Goal: Task Accomplishment & Management: Use online tool/utility

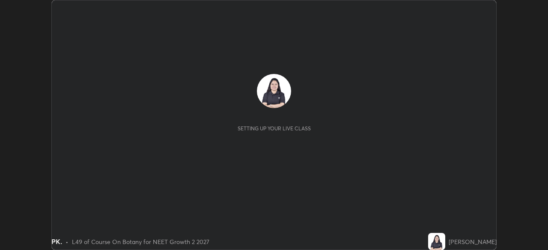
scroll to position [250, 547]
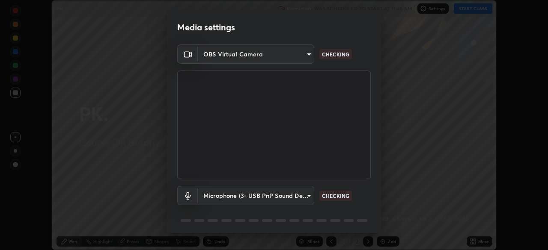
type input "5402053dac797fbd6203b9055fefd71c8703e877445e1219393e3e645ba4b0f2"
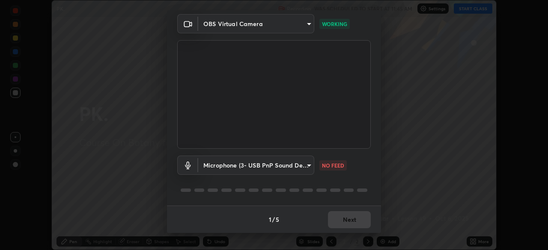
click at [305, 168] on body "Erase all PK. Recording WAS SCHEDULED TO START AT 11:45 AM Settings START CLASS…" at bounding box center [274, 125] width 548 height 250
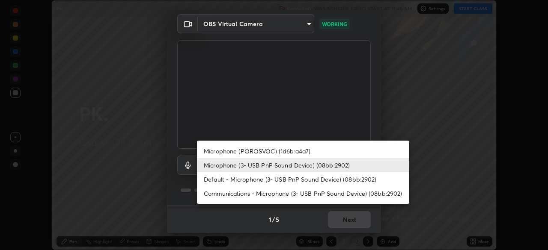
click at [311, 179] on li "Default - Microphone (3- USB PnP Sound Device) (08bb:2902)" at bounding box center [303, 179] width 212 height 14
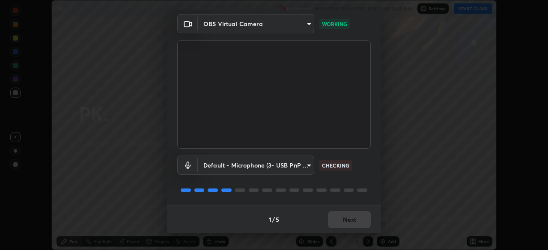
click at [308, 169] on body "Erase all PK. Recording WAS SCHEDULED TO START AT 11:45 AM Settings START CLASS…" at bounding box center [274, 125] width 548 height 250
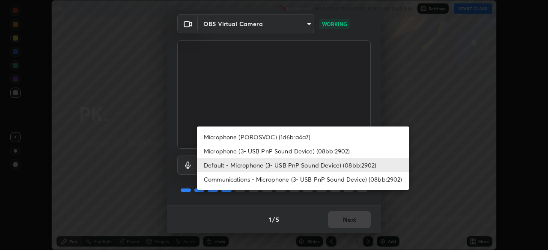
click at [322, 149] on li "Microphone (3- USB PnP Sound Device) (08bb:2902)" at bounding box center [303, 151] width 212 height 14
type input "a3a3097e40d18425eb5f5ea4a7a0b0ef9c34029afdfcc8a89851ecbf290cf957"
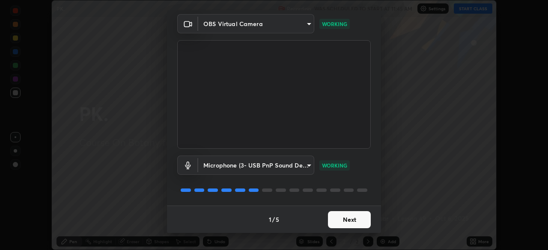
click at [350, 220] on button "Next" at bounding box center [349, 219] width 43 height 17
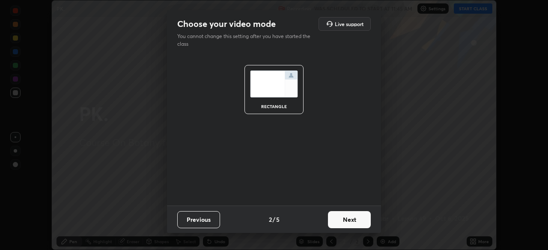
scroll to position [0, 0]
click at [351, 219] on button "Next" at bounding box center [349, 219] width 43 height 17
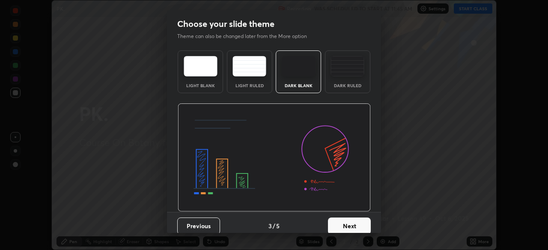
click at [353, 219] on button "Next" at bounding box center [349, 226] width 43 height 17
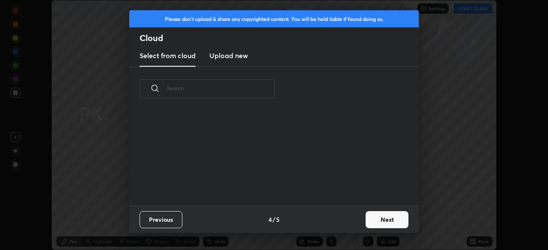
scroll to position [95, 275]
click at [373, 217] on button "Next" at bounding box center [386, 219] width 43 height 17
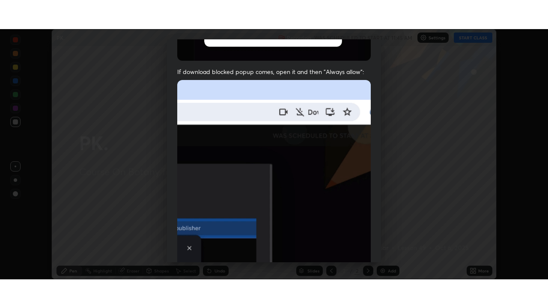
scroll to position [205, 0]
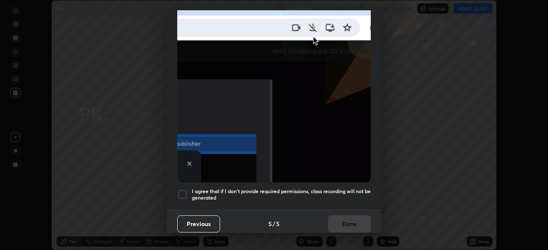
click at [335, 188] on h5 "I agree that if I don't provide required permissions, class recording will not …" at bounding box center [281, 194] width 179 height 13
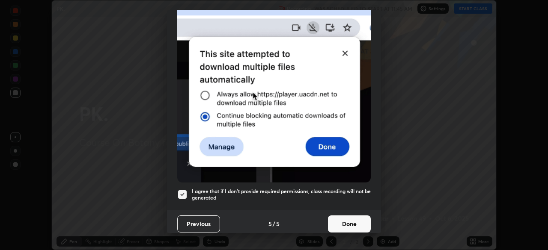
click at [339, 223] on button "Done" at bounding box center [349, 224] width 43 height 17
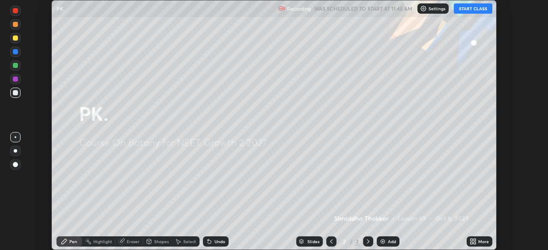
click at [466, 13] on button "START CLASS" at bounding box center [472, 8] width 38 height 10
click at [474, 240] on icon at bounding box center [474, 240] width 2 height 2
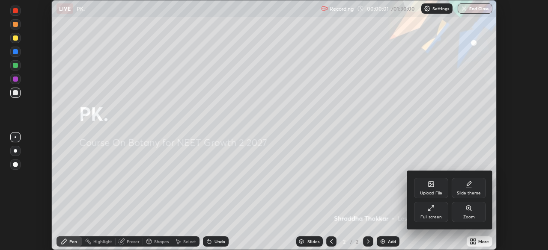
click at [425, 209] on div "Full screen" at bounding box center [431, 212] width 34 height 21
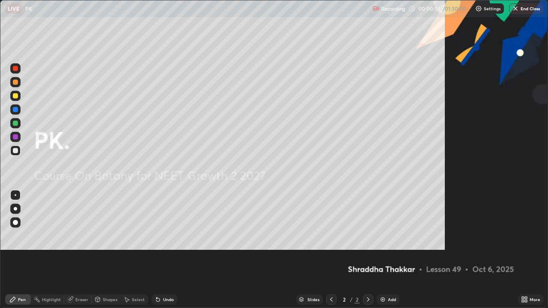
scroll to position [308, 548]
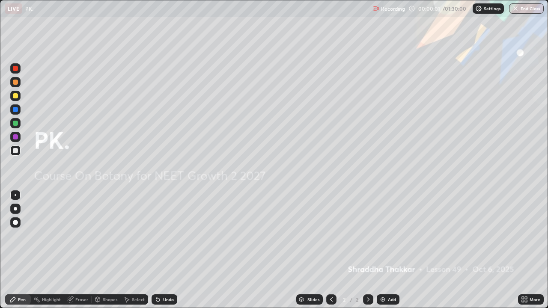
click at [525, 250] on icon at bounding box center [525, 298] width 2 height 2
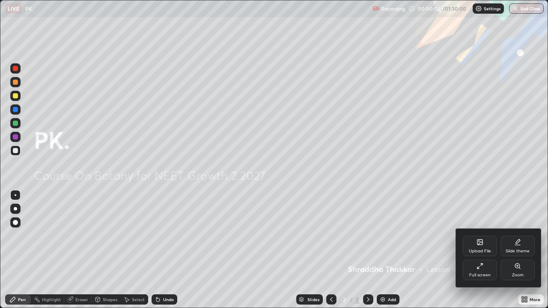
click at [473, 243] on div "Upload File" at bounding box center [479, 246] width 34 height 21
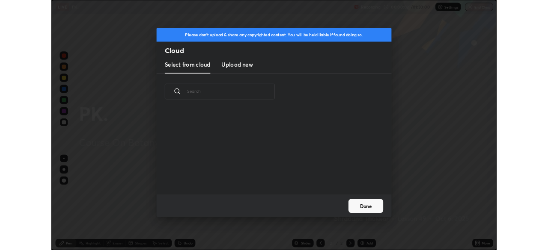
scroll to position [105, 275]
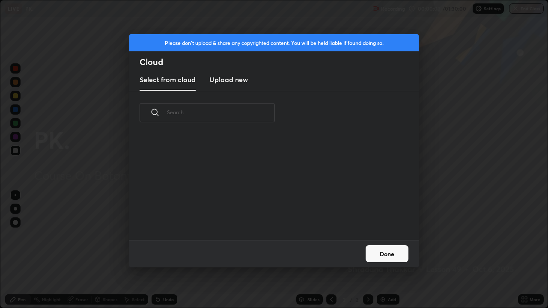
click at [244, 79] on h3 "Upload new" at bounding box center [228, 79] width 38 height 10
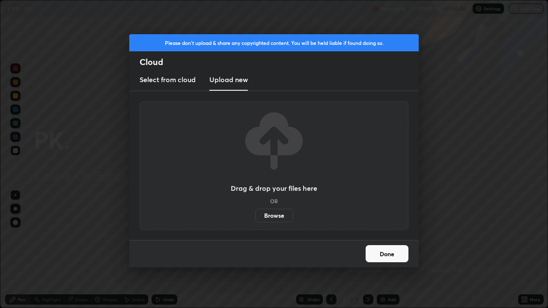
click at [274, 214] on label "Browse" at bounding box center [274, 216] width 38 height 14
click at [255, 214] on input "Browse" at bounding box center [255, 216] width 0 height 14
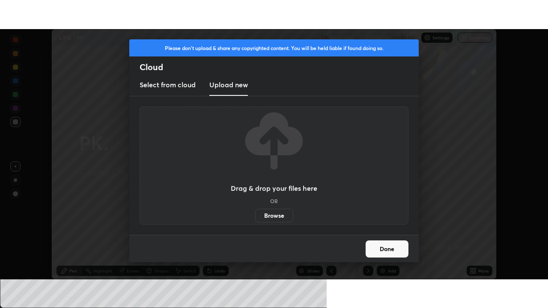
scroll to position [42523, 42226]
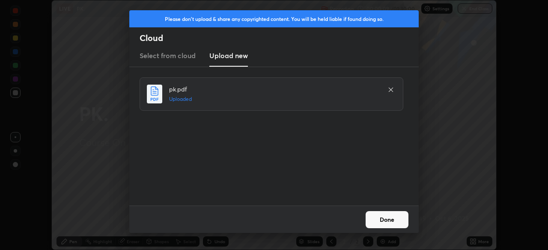
click at [382, 220] on button "Done" at bounding box center [386, 219] width 43 height 17
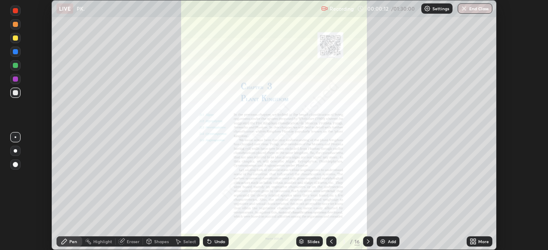
click at [474, 241] on icon at bounding box center [474, 240] width 2 height 2
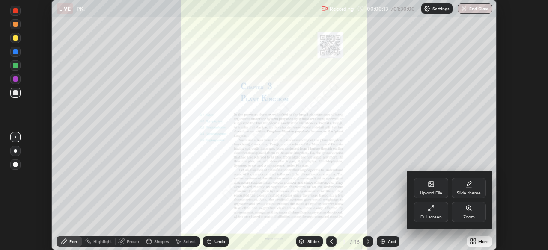
click at [433, 216] on div "Full screen" at bounding box center [430, 217] width 21 height 4
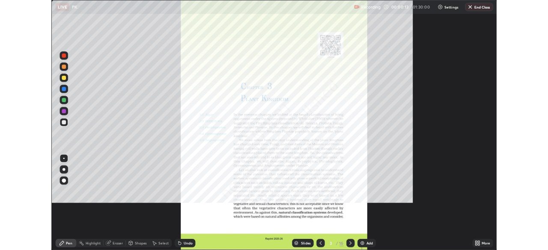
scroll to position [308, 548]
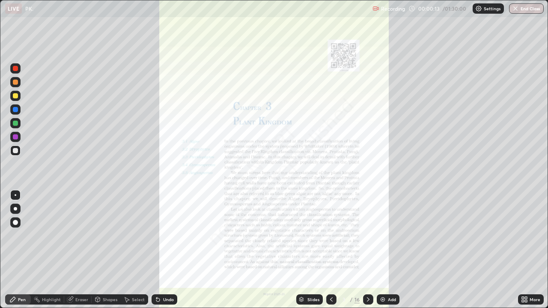
click at [332, 250] on div at bounding box center [331, 299] width 10 height 10
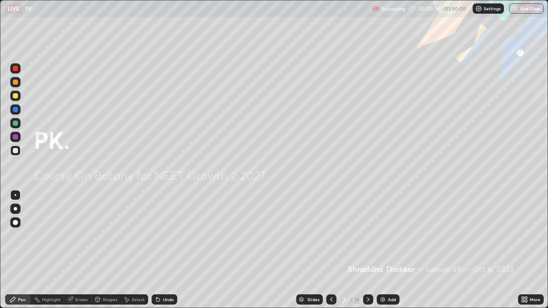
click at [387, 250] on div "Add" at bounding box center [387, 299] width 23 height 10
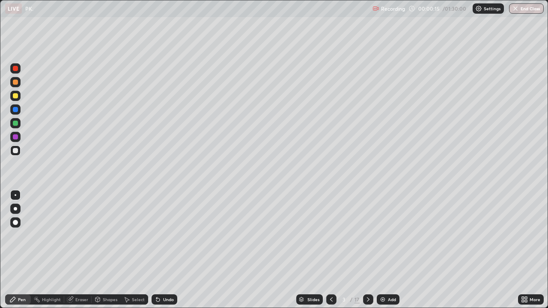
click at [16, 151] on div at bounding box center [15, 150] width 5 height 5
click at [17, 97] on div at bounding box center [15, 95] width 5 height 5
click at [385, 250] on div "Add" at bounding box center [387, 299] width 23 height 10
click at [16, 152] on div at bounding box center [15, 150] width 5 height 5
click at [18, 223] on div at bounding box center [15, 222] width 10 height 10
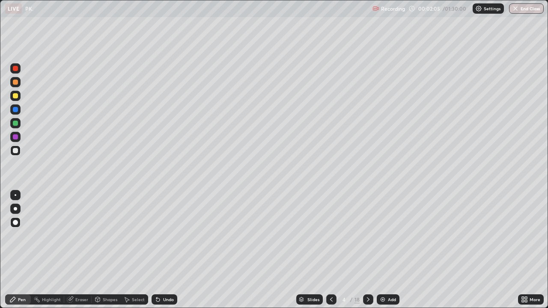
click at [17, 127] on div at bounding box center [15, 123] width 10 height 10
click at [15, 195] on div at bounding box center [16, 195] width 2 height 2
click at [15, 151] on div at bounding box center [15, 150] width 5 height 5
click at [15, 136] on div at bounding box center [15, 136] width 5 height 5
click at [18, 152] on div at bounding box center [15, 150] width 10 height 10
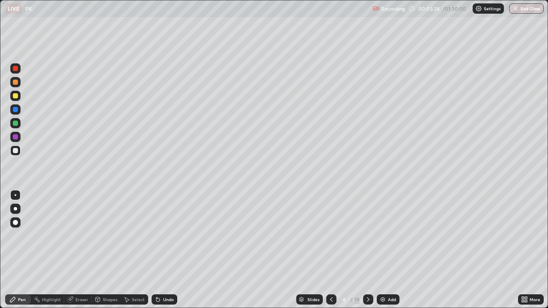
click at [16, 127] on div at bounding box center [15, 123] width 10 height 10
click at [16, 113] on div at bounding box center [15, 109] width 10 height 10
click at [15, 151] on div at bounding box center [15, 150] width 5 height 5
click at [164, 250] on div "Undo" at bounding box center [168, 299] width 11 height 4
click at [160, 250] on div "Undo" at bounding box center [164, 299] width 26 height 10
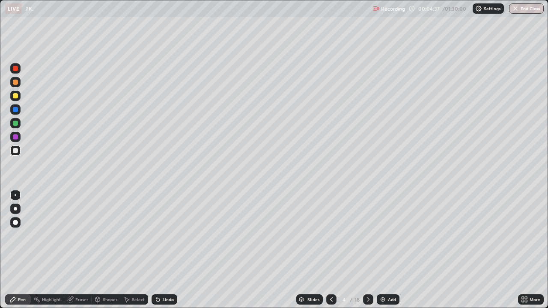
click at [18, 109] on div at bounding box center [15, 109] width 10 height 10
click at [15, 150] on div at bounding box center [15, 150] width 5 height 5
click at [384, 250] on img at bounding box center [382, 299] width 7 height 7
click at [330, 250] on icon at bounding box center [331, 299] width 7 height 7
click at [19, 124] on div at bounding box center [15, 123] width 10 height 10
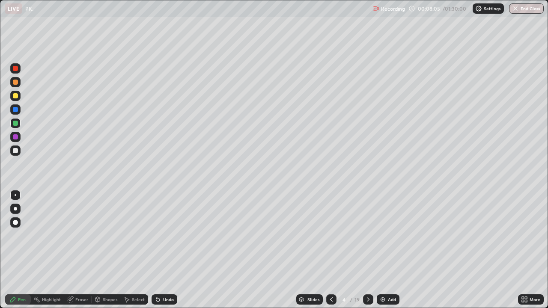
click at [168, 250] on div "Undo" at bounding box center [168, 299] width 11 height 4
click at [15, 151] on div at bounding box center [15, 150] width 5 height 5
click at [20, 126] on div at bounding box center [15, 123] width 10 height 10
click at [20, 155] on div at bounding box center [15, 151] width 10 height 14
click at [384, 250] on img at bounding box center [382, 299] width 7 height 7
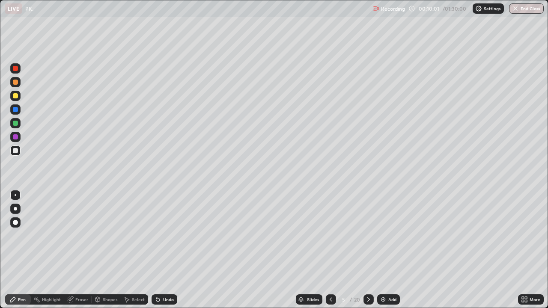
click at [15, 152] on div at bounding box center [15, 150] width 5 height 5
click at [166, 250] on div "Undo" at bounding box center [164, 299] width 26 height 10
click at [158, 250] on div "Undo" at bounding box center [164, 299] width 26 height 10
click at [161, 250] on div "Undo" at bounding box center [164, 299] width 26 height 10
click at [17, 123] on div at bounding box center [15, 123] width 5 height 5
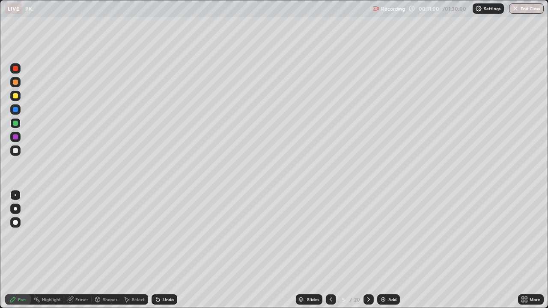
click at [523, 250] on icon at bounding box center [524, 299] width 7 height 7
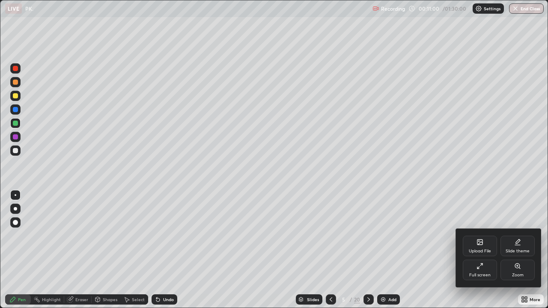
click at [476, 250] on icon at bounding box center [479, 266] width 7 height 7
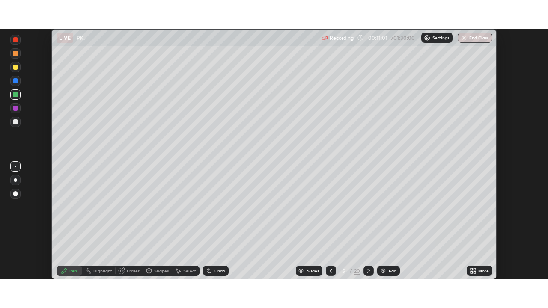
scroll to position [42523, 42226]
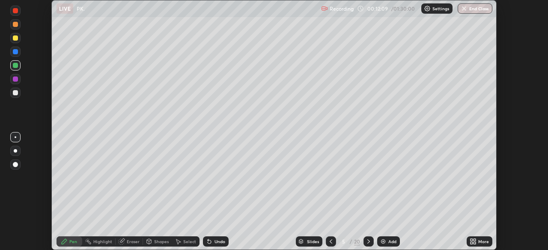
click at [474, 240] on icon at bounding box center [474, 240] width 2 height 2
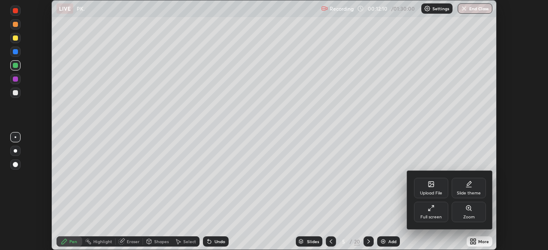
click at [428, 213] on div "Full screen" at bounding box center [431, 212] width 34 height 21
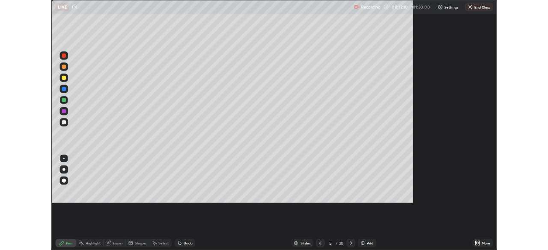
scroll to position [308, 548]
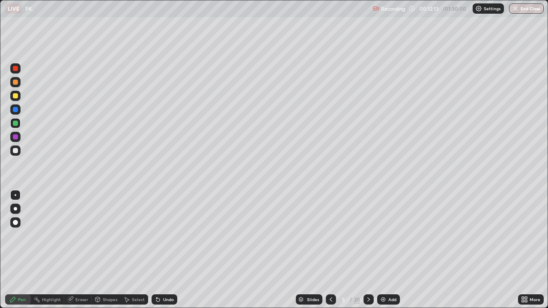
click at [527, 250] on div "More" at bounding box center [531, 299] width 26 height 10
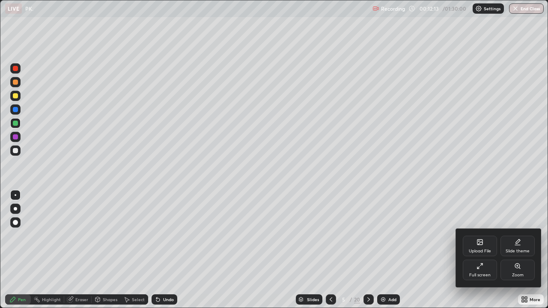
click at [480, 250] on div "Full screen" at bounding box center [479, 275] width 21 height 4
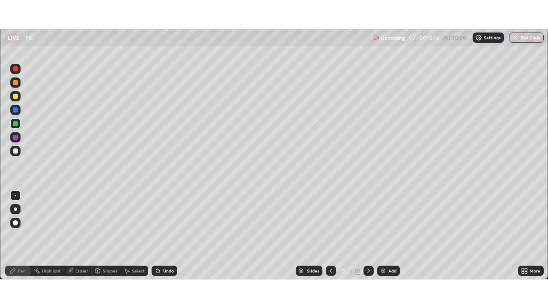
scroll to position [42523, 42226]
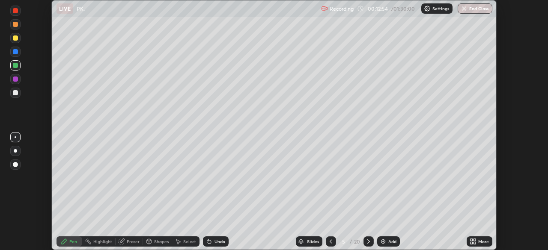
click at [474, 240] on icon at bounding box center [474, 240] width 2 height 2
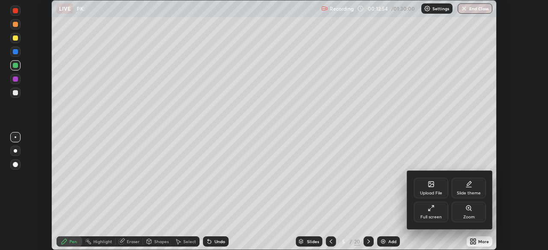
click at [426, 211] on div "Full screen" at bounding box center [431, 212] width 34 height 21
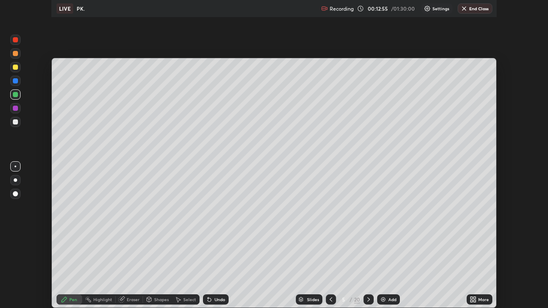
scroll to position [308, 548]
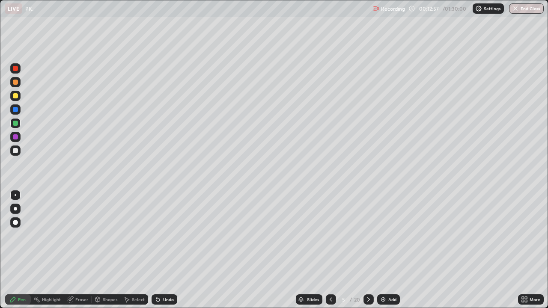
click at [15, 151] on div at bounding box center [15, 150] width 5 height 5
click at [16, 140] on div at bounding box center [15, 137] width 10 height 10
click at [367, 250] on icon at bounding box center [368, 299] width 7 height 7
click at [330, 250] on icon at bounding box center [330, 299] width 3 height 4
click at [367, 250] on icon at bounding box center [368, 299] width 7 height 7
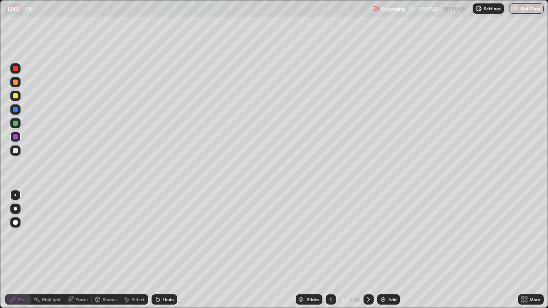
click at [369, 250] on icon at bounding box center [368, 299] width 7 height 7
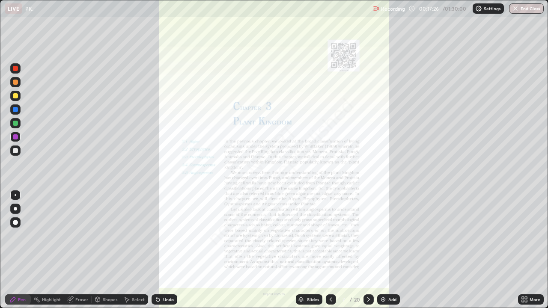
click at [329, 250] on icon at bounding box center [330, 299] width 3 height 4
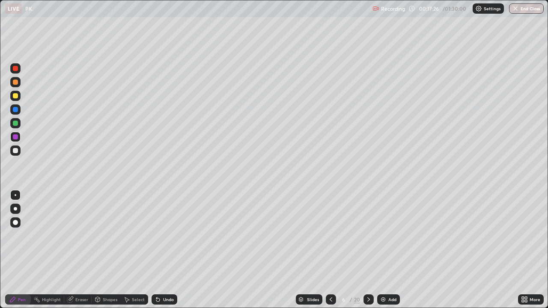
click at [329, 250] on icon at bounding box center [330, 299] width 7 height 7
click at [330, 250] on icon at bounding box center [330, 299] width 7 height 7
click at [367, 250] on icon at bounding box center [368, 299] width 7 height 7
click at [368, 250] on icon at bounding box center [368, 299] width 7 height 7
click at [367, 250] on icon at bounding box center [368, 299] width 7 height 7
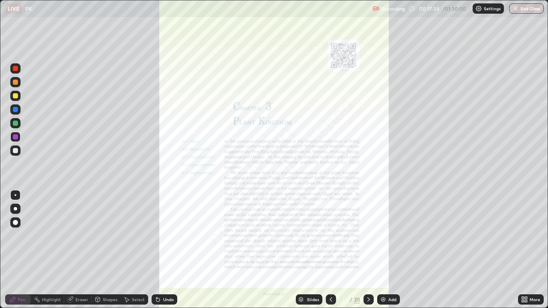
click at [331, 250] on div at bounding box center [331, 299] width 10 height 10
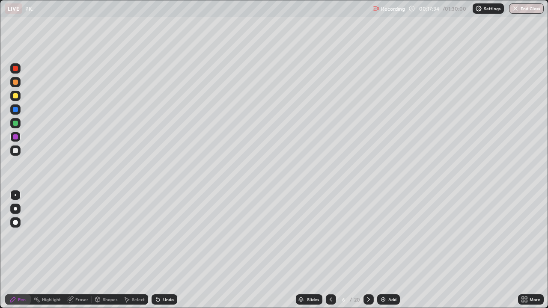
click at [388, 250] on div "Add" at bounding box center [392, 299] width 8 height 4
click at [19, 151] on div at bounding box center [15, 150] width 10 height 10
click at [15, 137] on div at bounding box center [15, 136] width 5 height 5
click at [16, 152] on div at bounding box center [15, 150] width 5 height 5
click at [164, 250] on div "Undo" at bounding box center [164, 299] width 26 height 10
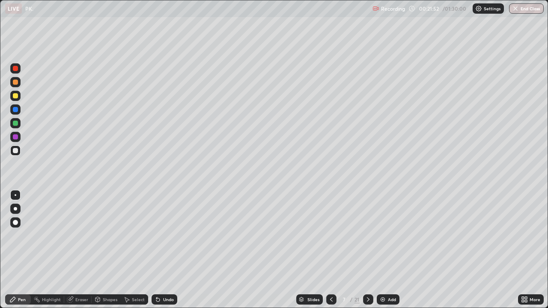
click at [166, 250] on div "Undo" at bounding box center [168, 299] width 11 height 4
click at [164, 250] on div "Undo" at bounding box center [168, 299] width 11 height 4
click at [165, 250] on div "Undo" at bounding box center [168, 299] width 11 height 4
click at [164, 250] on div "Undo" at bounding box center [168, 299] width 11 height 4
click at [163, 250] on div "Undo" at bounding box center [168, 299] width 11 height 4
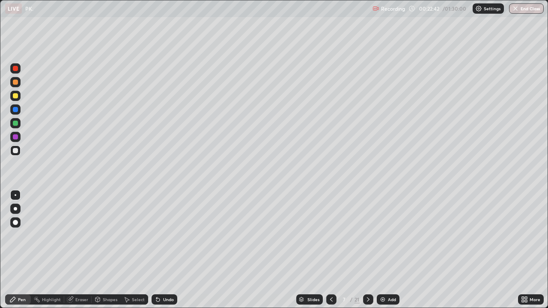
click at [163, 250] on div "Undo" at bounding box center [168, 299] width 11 height 4
click at [161, 250] on div "Undo" at bounding box center [164, 299] width 26 height 10
click at [163, 250] on div "Undo" at bounding box center [168, 299] width 11 height 4
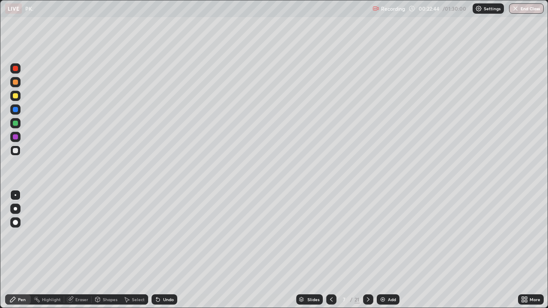
click at [163, 250] on div "Undo" at bounding box center [168, 299] width 11 height 4
click at [160, 250] on div "Undo" at bounding box center [164, 299] width 26 height 10
click at [15, 137] on div at bounding box center [15, 136] width 5 height 5
click at [14, 151] on div at bounding box center [15, 150] width 5 height 5
click at [169, 250] on div "Undo" at bounding box center [168, 299] width 11 height 4
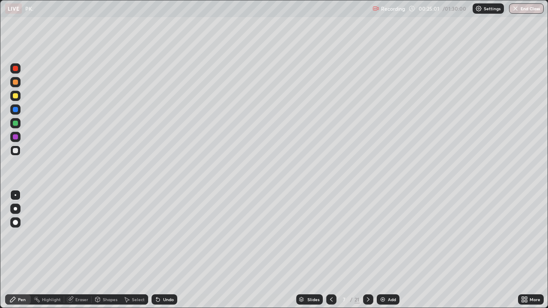
click at [15, 137] on div at bounding box center [15, 136] width 5 height 5
click at [16, 155] on div at bounding box center [15, 150] width 10 height 10
click at [15, 138] on div at bounding box center [15, 136] width 5 height 5
click at [18, 153] on div at bounding box center [15, 150] width 10 height 10
click at [386, 250] on div "Add" at bounding box center [387, 299] width 23 height 10
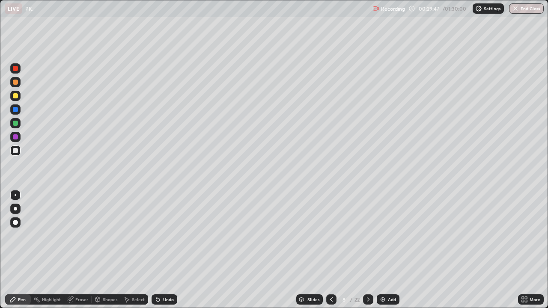
click at [309, 250] on div "Slides" at bounding box center [313, 299] width 12 height 4
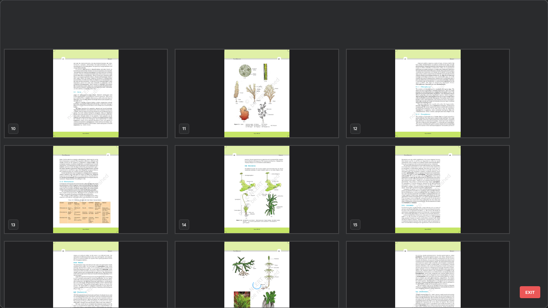
scroll to position [315, 0]
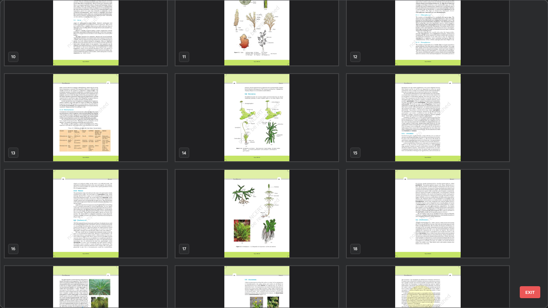
click at [315, 153] on img "grid" at bounding box center [256, 118] width 162 height 88
click at [312, 152] on img "grid" at bounding box center [256, 118] width 162 height 88
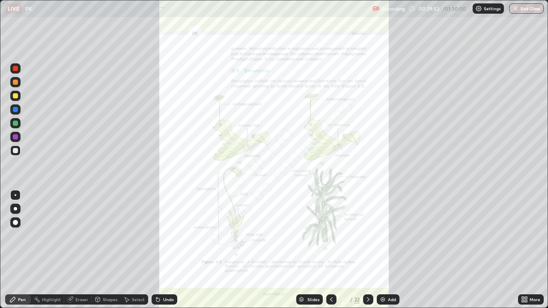
click at [524, 250] on icon at bounding box center [524, 299] width 7 height 7
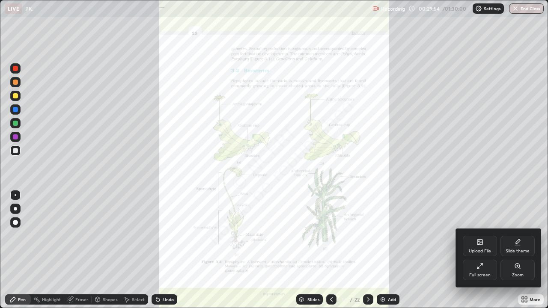
click at [516, 250] on div "Zoom" at bounding box center [518, 275] width 12 height 4
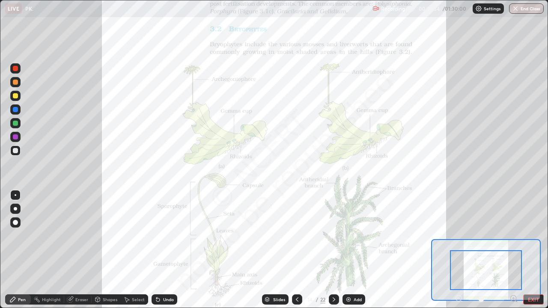
click at [513, 250] on icon at bounding box center [513, 298] width 2 height 0
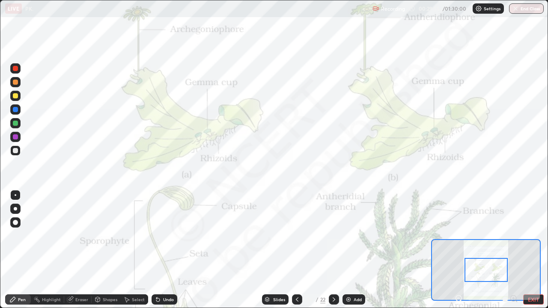
click at [513, 250] on div at bounding box center [485, 299] width 63 height 10
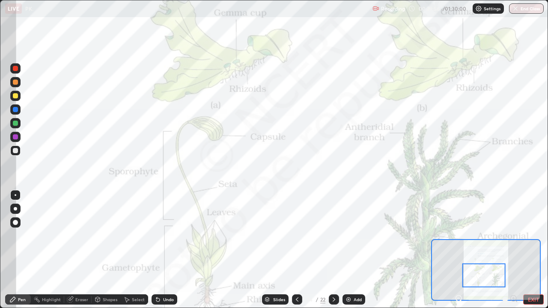
click at [531, 250] on button "EXIT" at bounding box center [533, 299] width 21 height 10
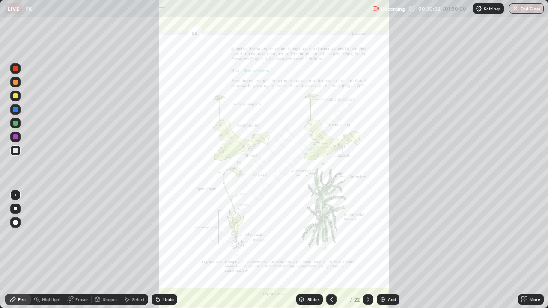
click at [16, 71] on div at bounding box center [15, 68] width 10 height 10
click at [156, 250] on icon at bounding box center [156, 297] width 1 height 1
click at [157, 250] on icon at bounding box center [157, 299] width 3 height 3
click at [369, 250] on icon at bounding box center [367, 299] width 7 height 7
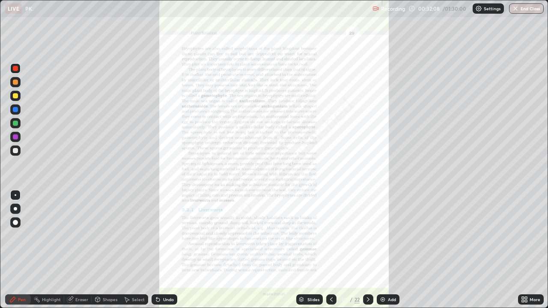
click at [331, 250] on icon at bounding box center [331, 299] width 7 height 7
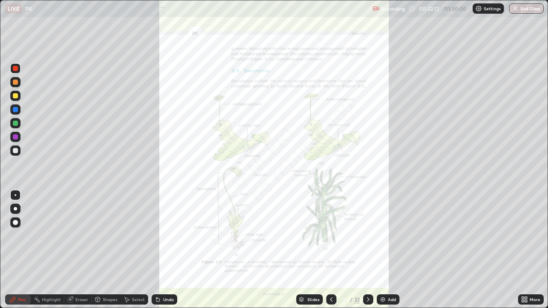
click at [526, 250] on icon at bounding box center [525, 298] width 2 height 2
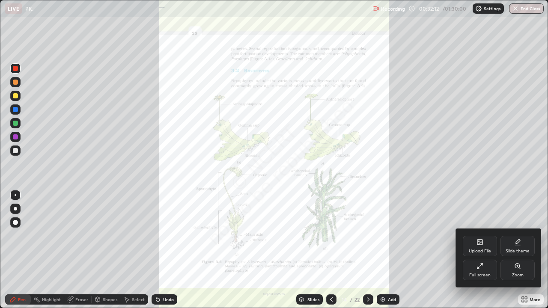
click at [519, 250] on div "Zoom" at bounding box center [517, 270] width 34 height 21
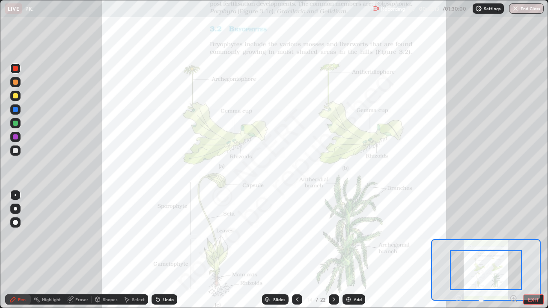
click at [515, 250] on icon at bounding box center [516, 301] width 2 height 2
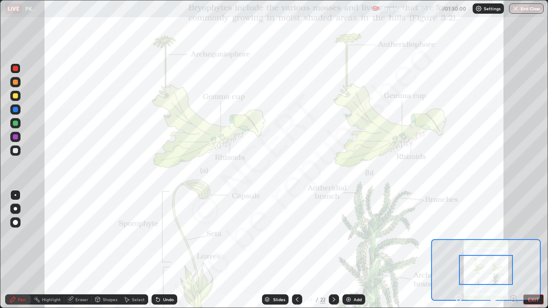
click at [512, 250] on icon at bounding box center [513, 298] width 9 height 9
click at [513, 250] on div "Pen Highlight Eraser Shapes Select Undo Slides 14 / 22 Add EXIT" at bounding box center [274, 299] width 548 height 17
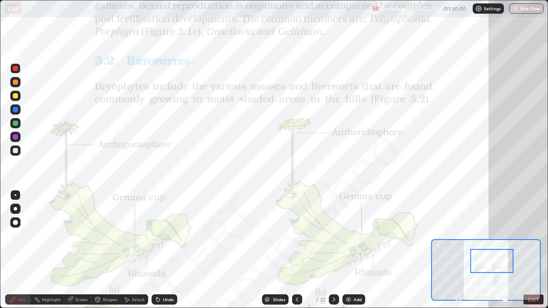
click at [16, 68] on div at bounding box center [15, 68] width 5 height 5
click at [333, 250] on icon at bounding box center [333, 299] width 7 height 7
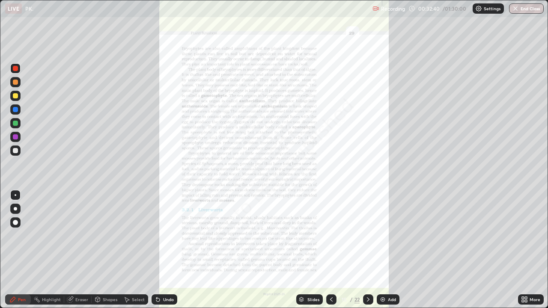
click at [530, 250] on div "More" at bounding box center [534, 299] width 11 height 4
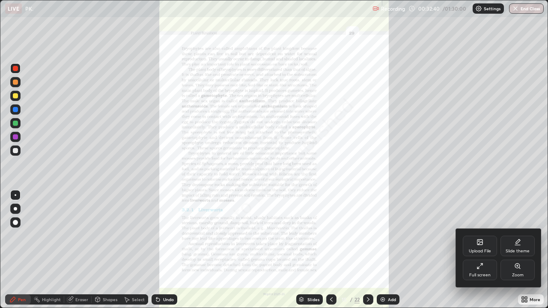
click at [515, 250] on div "Zoom" at bounding box center [518, 275] width 12 height 4
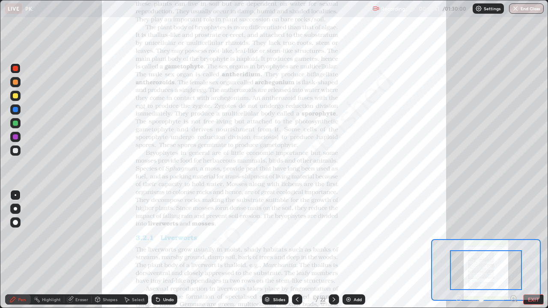
click at [513, 250] on icon at bounding box center [513, 298] width 2 height 0
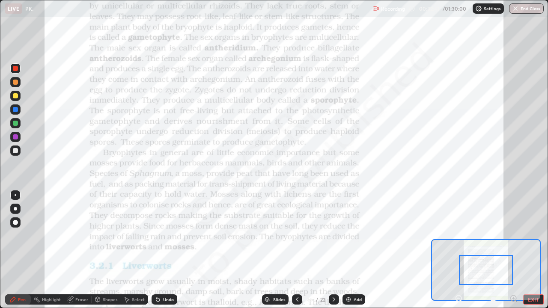
click at [513, 250] on icon at bounding box center [513, 298] width 2 height 0
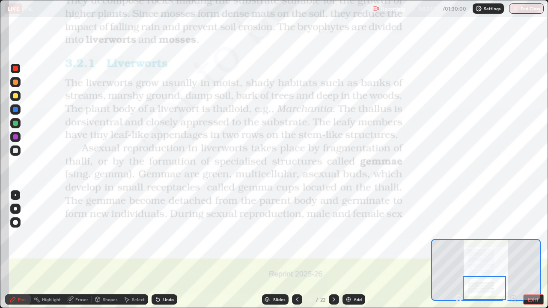
click at [15, 124] on div at bounding box center [15, 123] width 5 height 5
click at [164, 250] on div "Undo" at bounding box center [168, 299] width 11 height 4
click at [16, 70] on div at bounding box center [15, 68] width 5 height 5
click at [167, 250] on div "Undo" at bounding box center [168, 299] width 11 height 4
click at [0, 120] on div "Setting up your live class" at bounding box center [274, 154] width 548 height 308
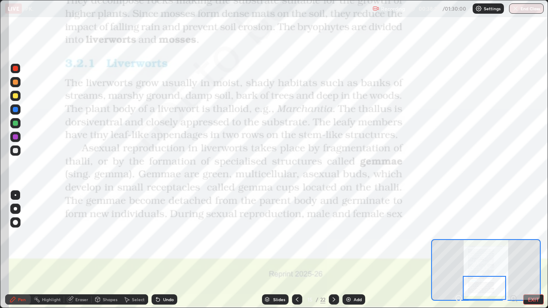
click at [16, 125] on div at bounding box center [15, 123] width 5 height 5
click at [15, 68] on div at bounding box center [15, 68] width 5 height 5
click at [332, 250] on icon at bounding box center [333, 299] width 7 height 7
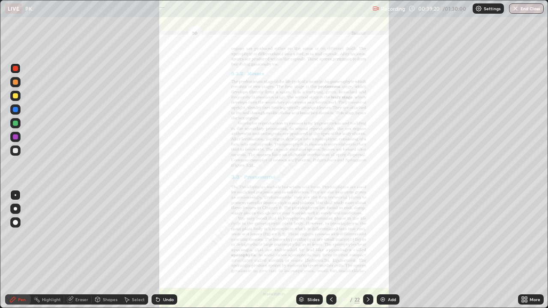
click at [525, 250] on icon at bounding box center [525, 301] width 2 height 2
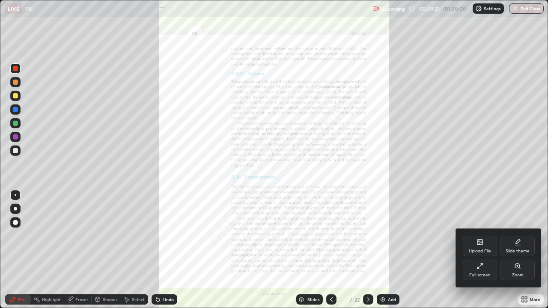
click at [515, 250] on div "Zoom" at bounding box center [518, 275] width 12 height 4
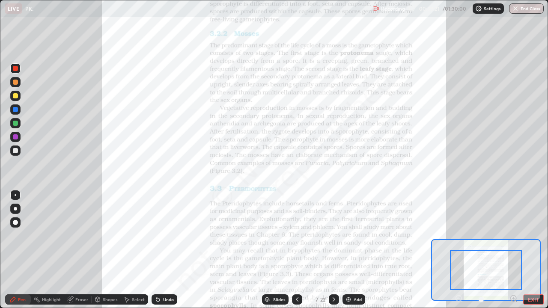
click at [513, 250] on icon at bounding box center [513, 298] width 9 height 9
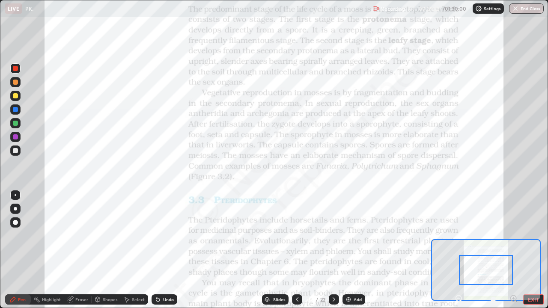
click at [512, 250] on icon at bounding box center [513, 298] width 2 height 0
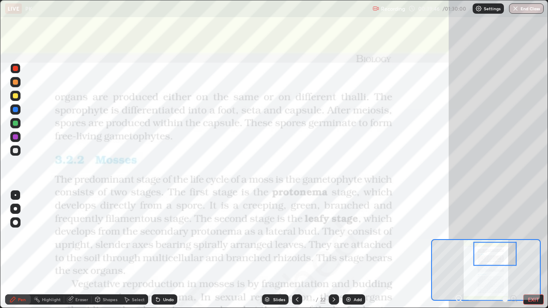
click at [166, 250] on div "Undo" at bounding box center [168, 299] width 11 height 4
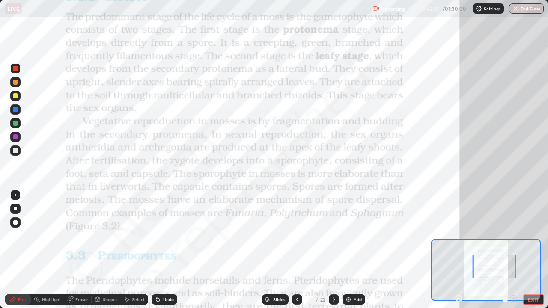
click at [275, 250] on div "Slides" at bounding box center [279, 299] width 12 height 4
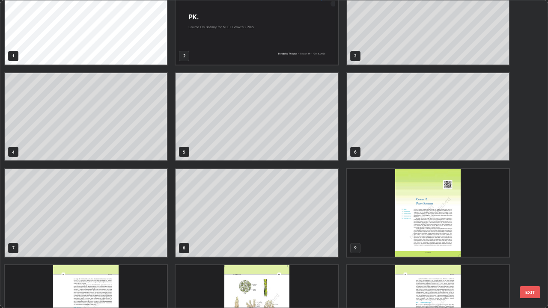
scroll to position [16, 0]
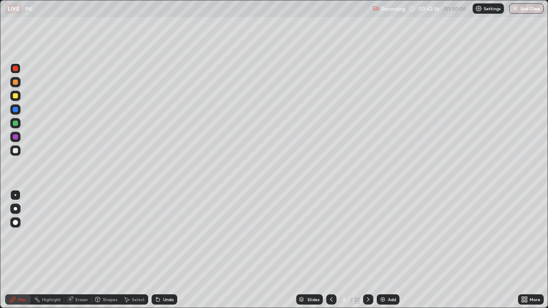
click at [166, 250] on div "Undo" at bounding box center [168, 299] width 11 height 4
click at [368, 250] on icon at bounding box center [367, 299] width 7 height 7
click at [329, 250] on icon at bounding box center [331, 299] width 7 height 7
click at [367, 250] on icon at bounding box center [367, 299] width 7 height 7
click at [330, 250] on icon at bounding box center [331, 299] width 3 height 4
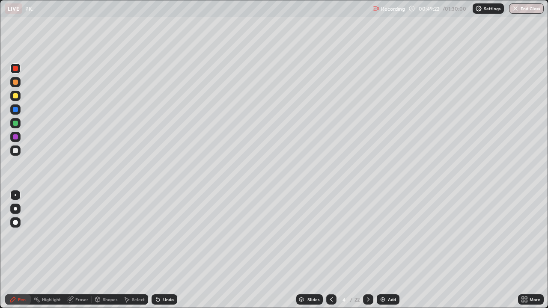
click at [367, 250] on icon at bounding box center [367, 299] width 7 height 7
click at [86, 250] on div "Eraser" at bounding box center [81, 299] width 13 height 4
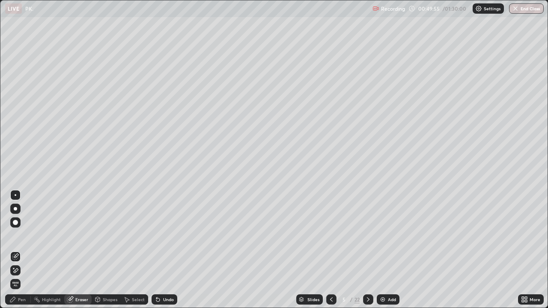
click at [24, 250] on div "Pen" at bounding box center [22, 299] width 8 height 4
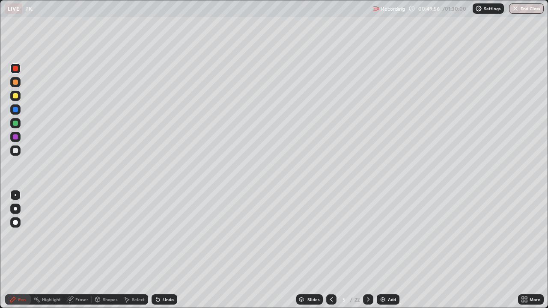
click at [19, 154] on div at bounding box center [15, 150] width 10 height 10
click at [80, 250] on div "Eraser" at bounding box center [81, 299] width 13 height 4
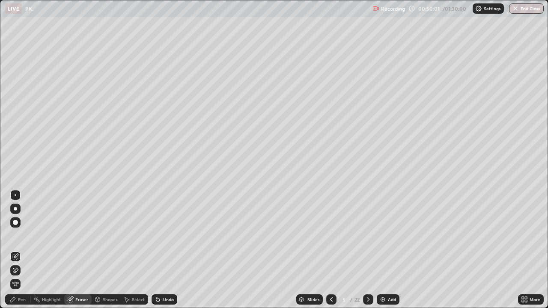
click at [20, 250] on div "Pen" at bounding box center [22, 299] width 8 height 4
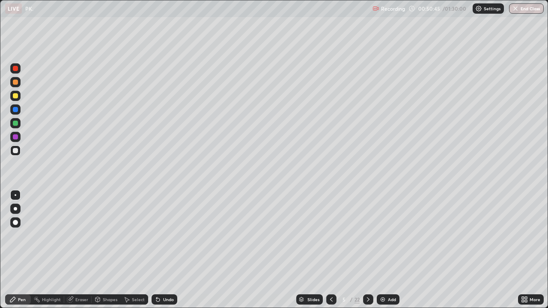
click at [330, 250] on icon at bounding box center [331, 299] width 7 height 7
click at [367, 250] on icon at bounding box center [367, 299] width 7 height 7
click at [368, 250] on icon at bounding box center [367, 299] width 7 height 7
click at [334, 250] on div at bounding box center [331, 299] width 10 height 10
click at [367, 250] on icon at bounding box center [367, 299] width 7 height 7
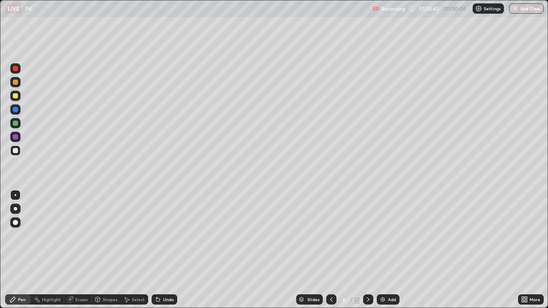
click at [516, 12] on button "End Class" at bounding box center [526, 8] width 35 height 10
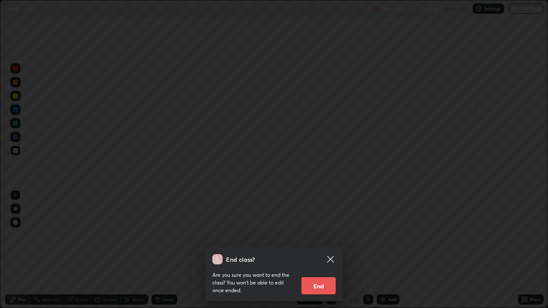
click at [321, 250] on button "End" at bounding box center [318, 285] width 34 height 17
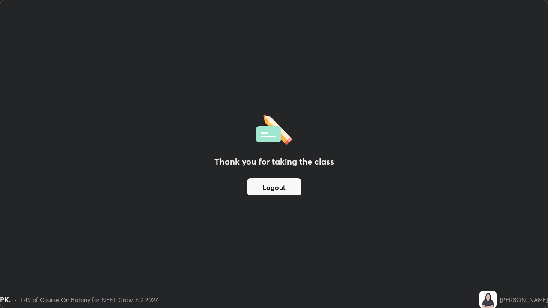
click at [283, 189] on button "Logout" at bounding box center [274, 186] width 54 height 17
click at [282, 189] on button "Logout" at bounding box center [274, 186] width 54 height 17
click at [284, 189] on button "Logout" at bounding box center [274, 186] width 54 height 17
